Goal: Ask a question

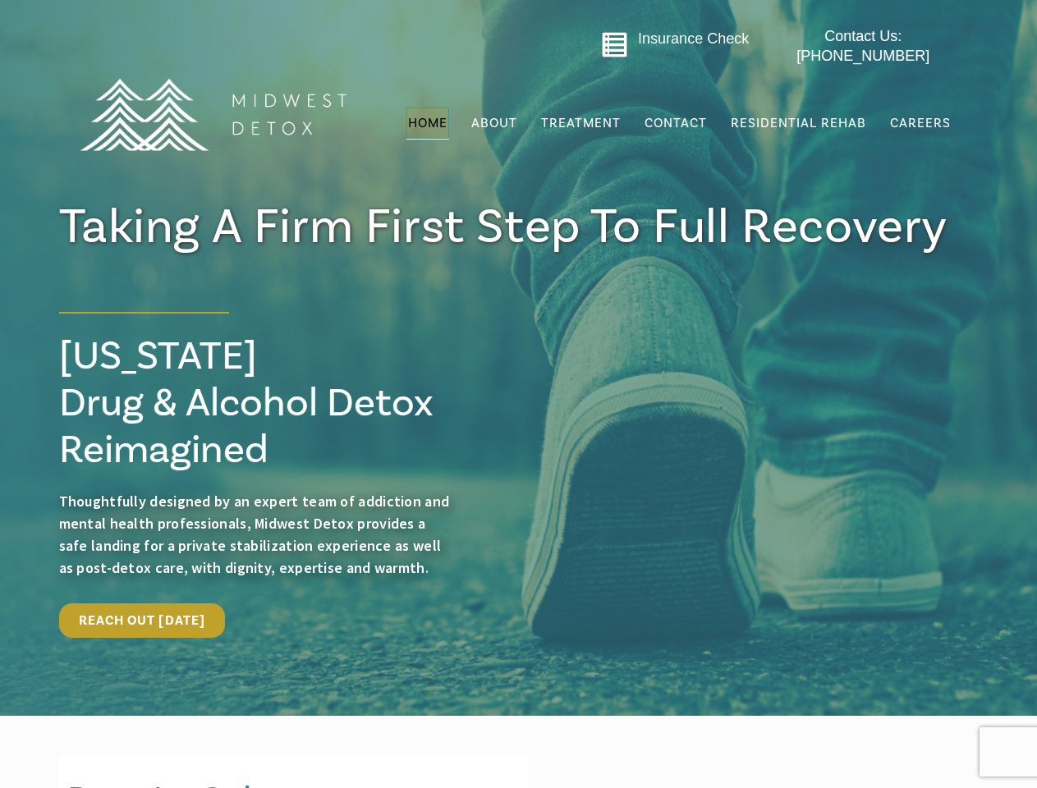
click at [518, 394] on div "Take a Firm first step to recovery [US_STATE] Drug & Alcohol Detox Reimagined T…" at bounding box center [519, 466] width 952 height 376
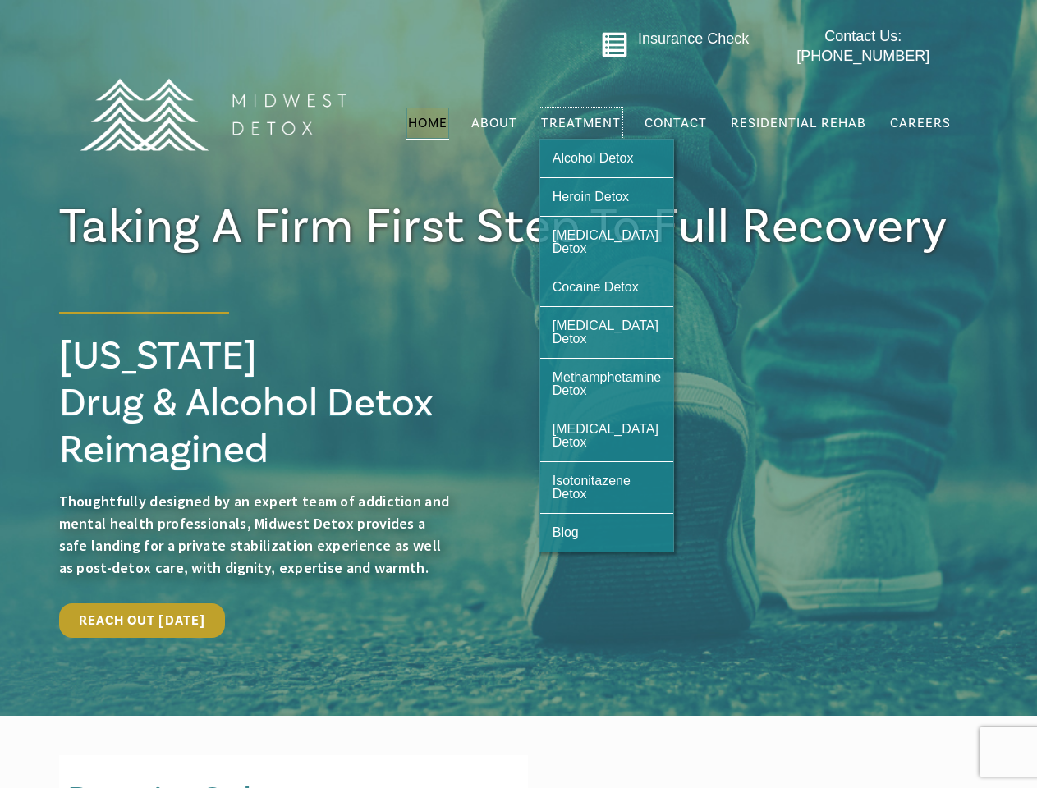
click at [582, 117] on span "Treatment" at bounding box center [581, 123] width 80 height 13
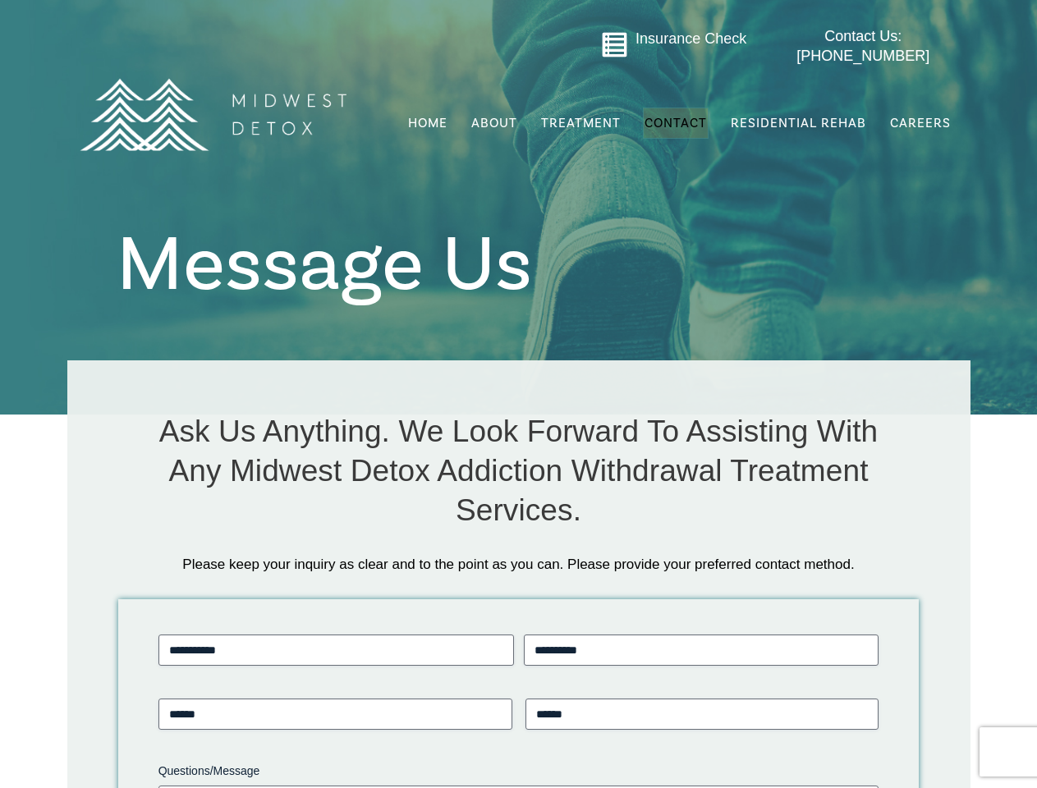
click at [518, 394] on div "Ask Us Anything. We Look Forward To Assisting With Any Midwest Detox Addiction …" at bounding box center [519, 454] width 870 height 154
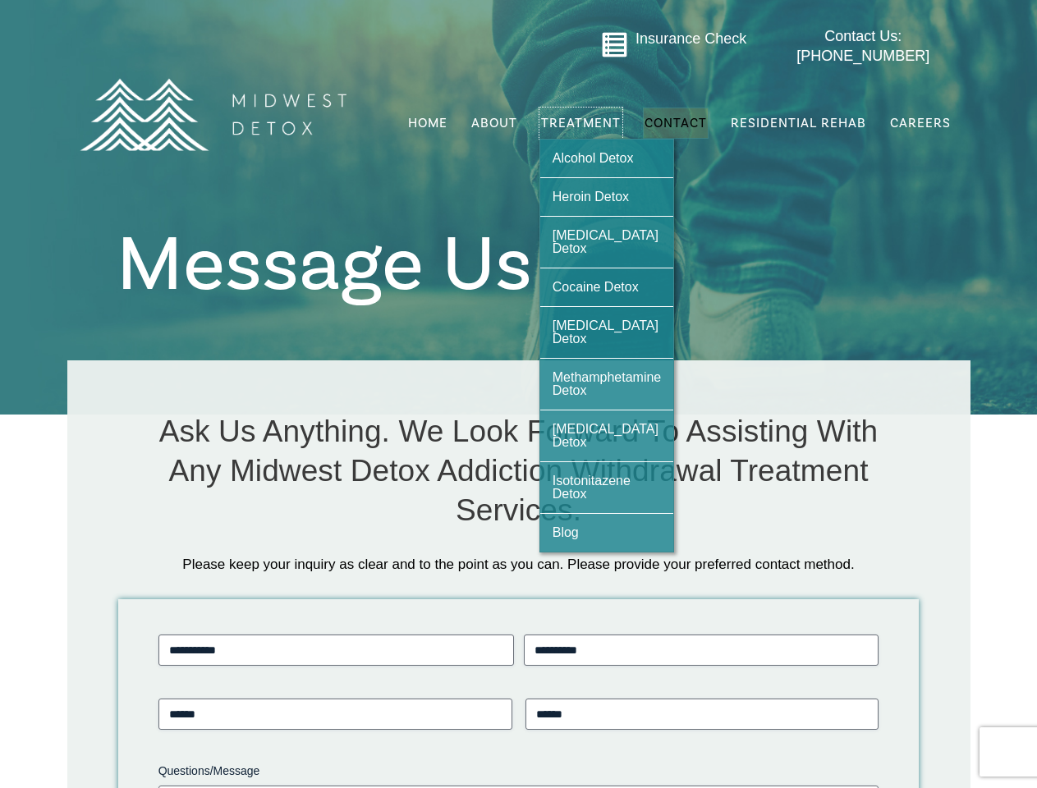
click at [582, 117] on span "Treatment" at bounding box center [581, 123] width 80 height 13
